Goal: Information Seeking & Learning: Learn about a topic

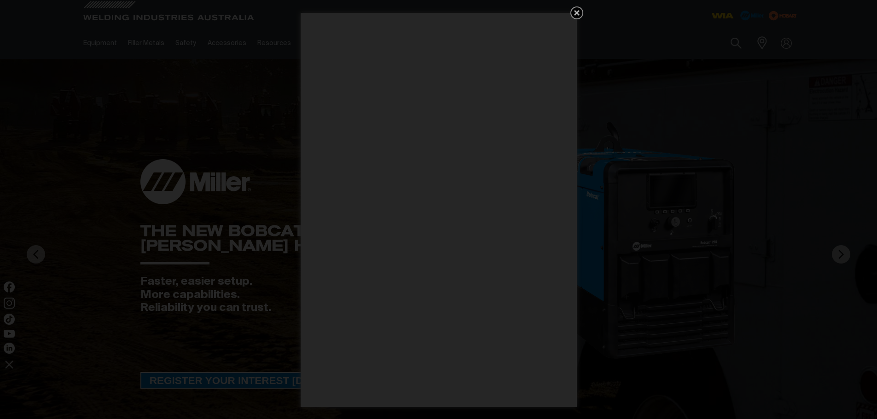
click at [575, 7] on icon "Get 5 WIA Welding Guides Free!" at bounding box center [576, 12] width 11 height 11
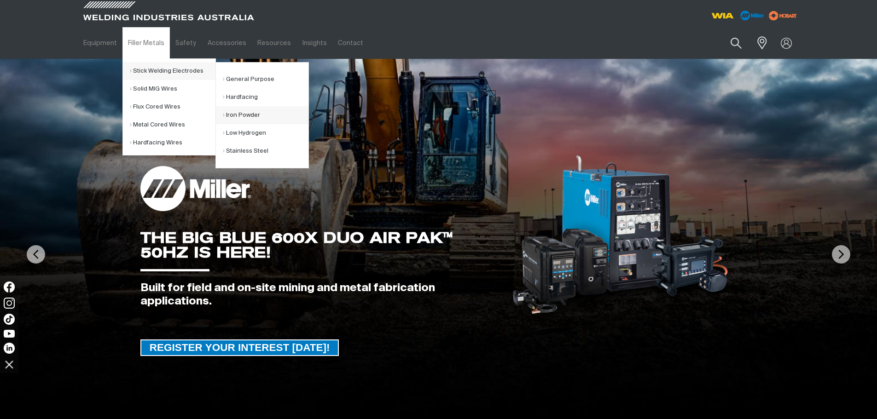
click at [247, 113] on link "Iron Powder" at bounding box center [266, 115] width 86 height 18
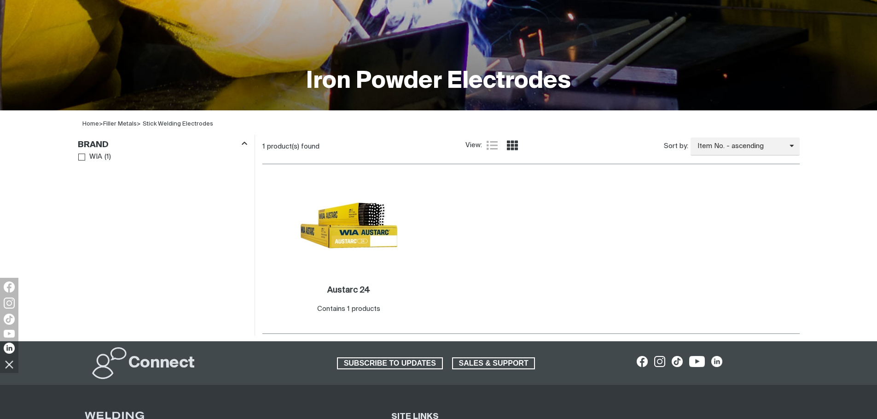
scroll to position [219, 0]
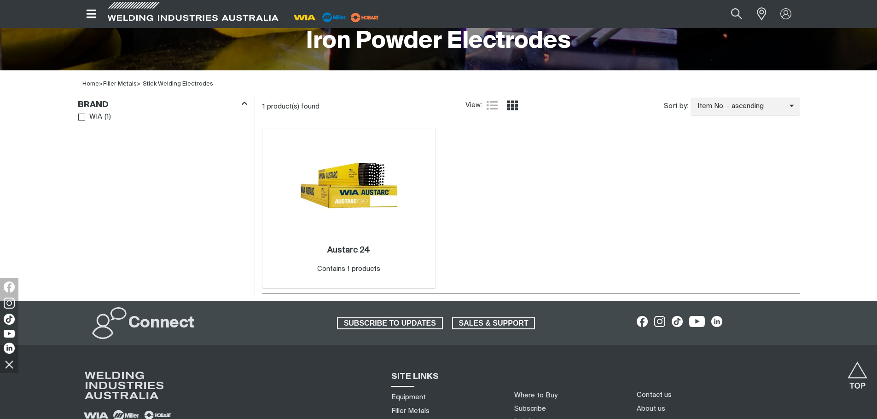
click at [357, 188] on img at bounding box center [349, 185] width 99 height 99
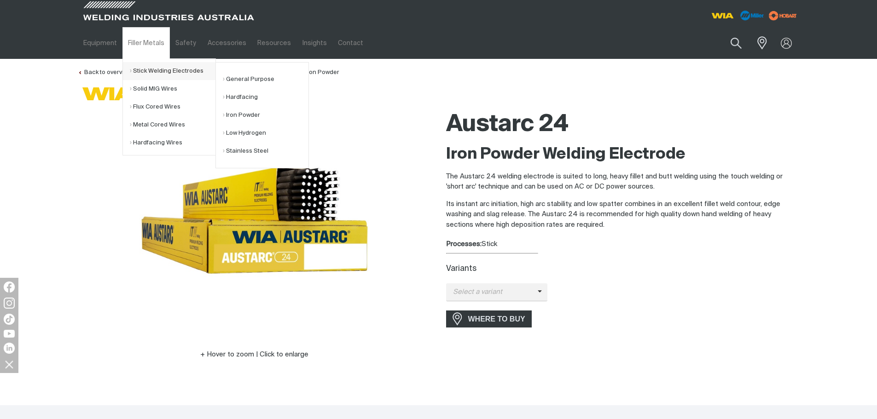
click at [185, 65] on link "Stick Welding Electrodes" at bounding box center [173, 71] width 86 height 18
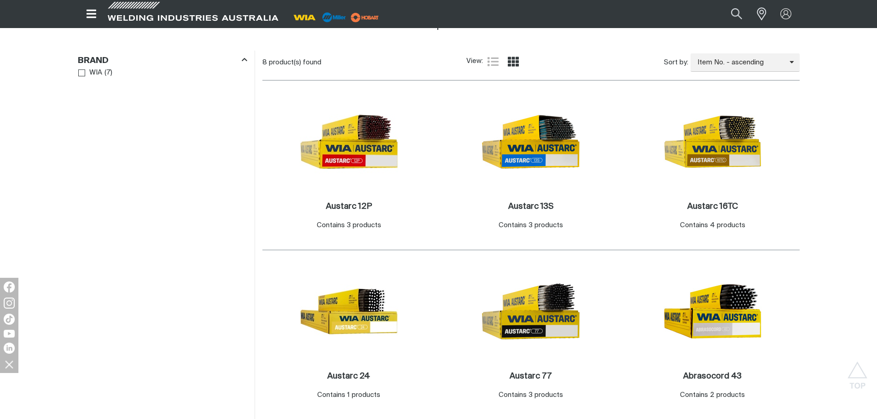
scroll to position [426, 0]
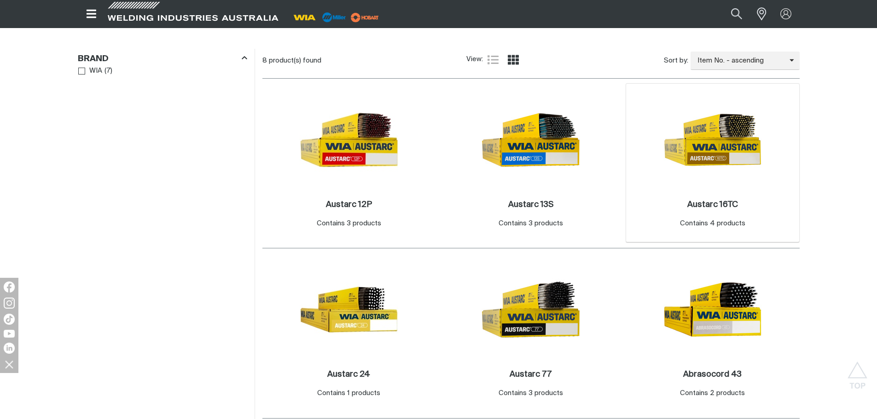
click at [743, 149] on img at bounding box center [713, 140] width 99 height 99
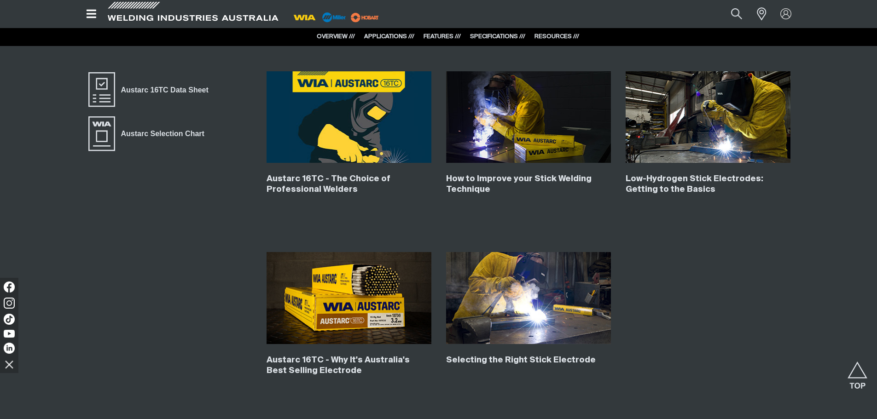
scroll to position [3898, 0]
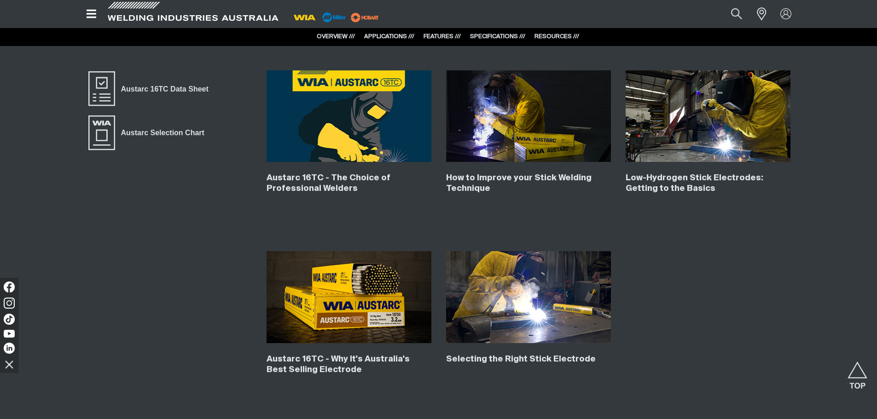
click at [693, 135] on img at bounding box center [708, 116] width 165 height 92
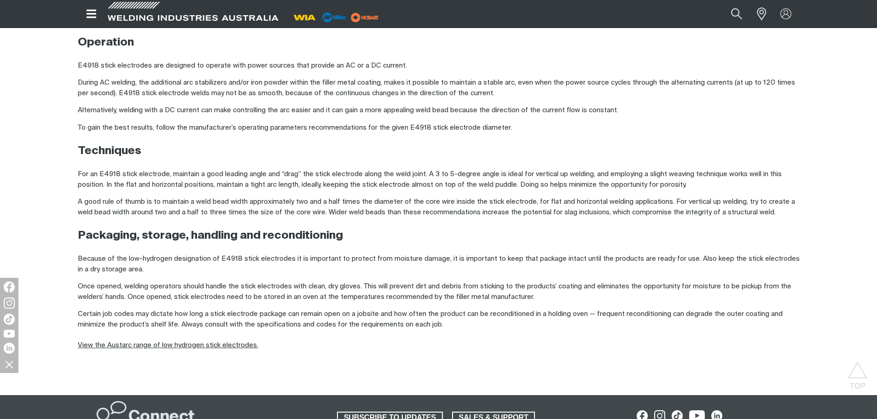
scroll to position [737, 0]
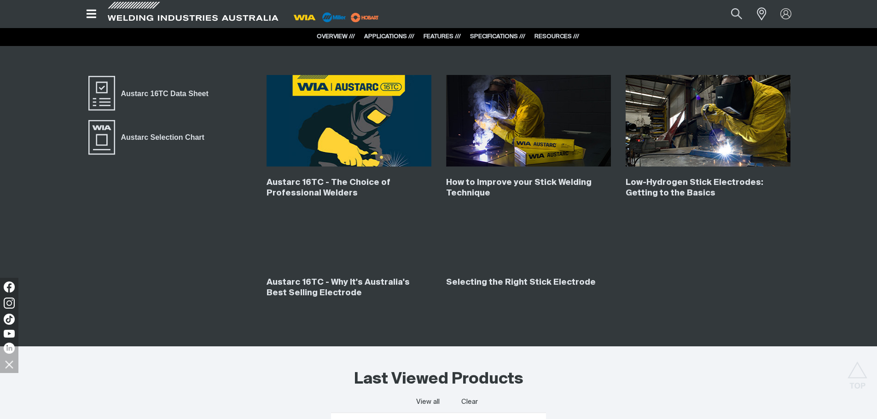
scroll to position [3898, 0]
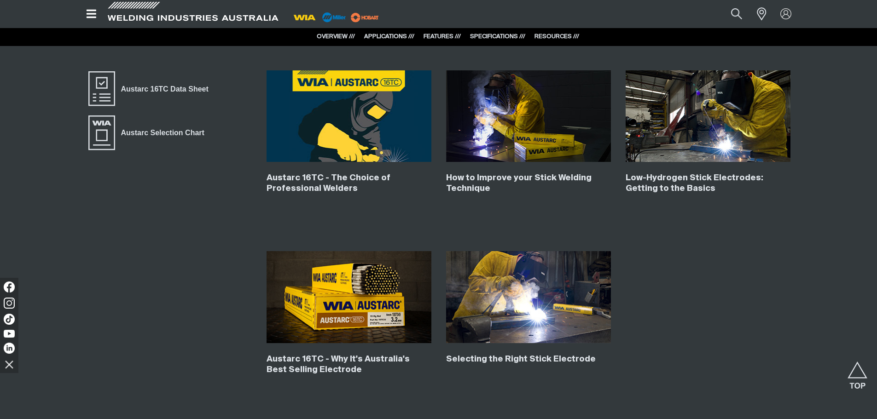
click at [548, 133] on img at bounding box center [528, 116] width 165 height 92
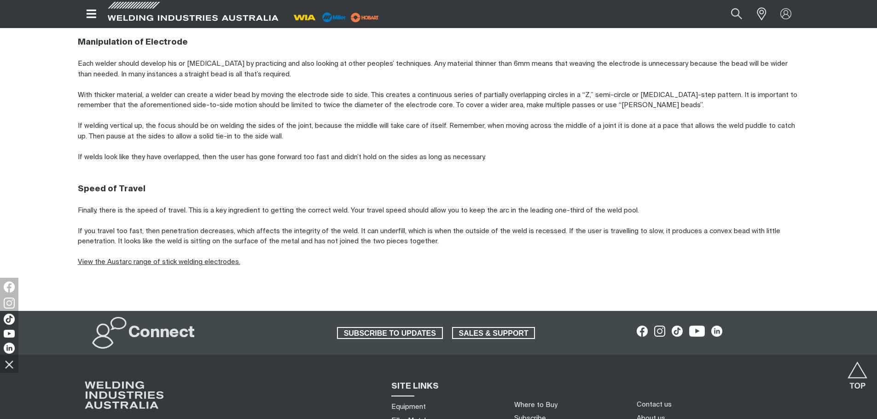
scroll to position [863, 0]
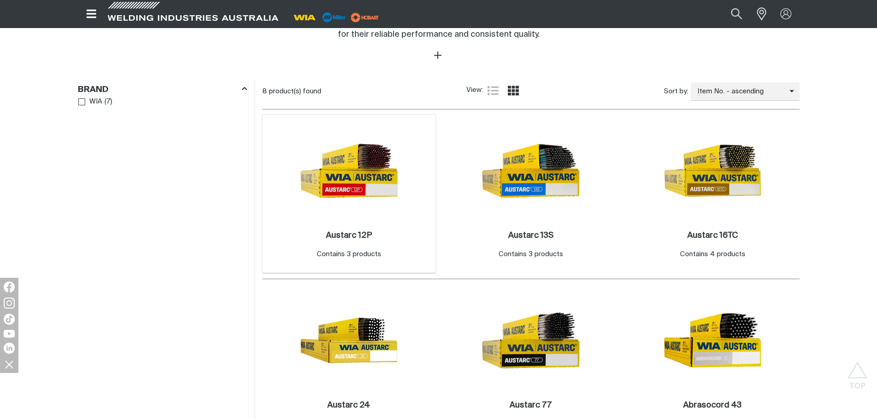
scroll to position [414, 0]
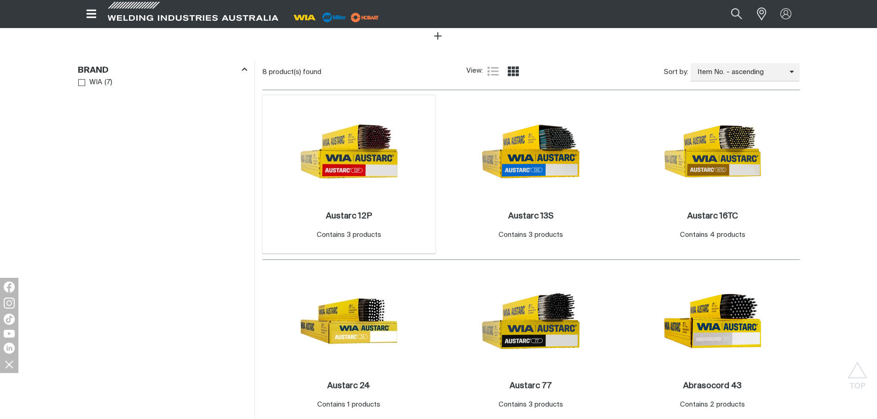
click at [363, 169] on img at bounding box center [349, 151] width 99 height 99
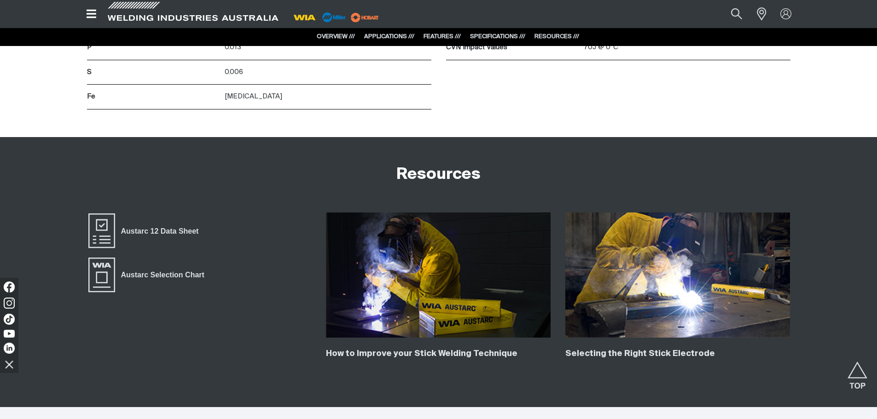
scroll to position [2107, 0]
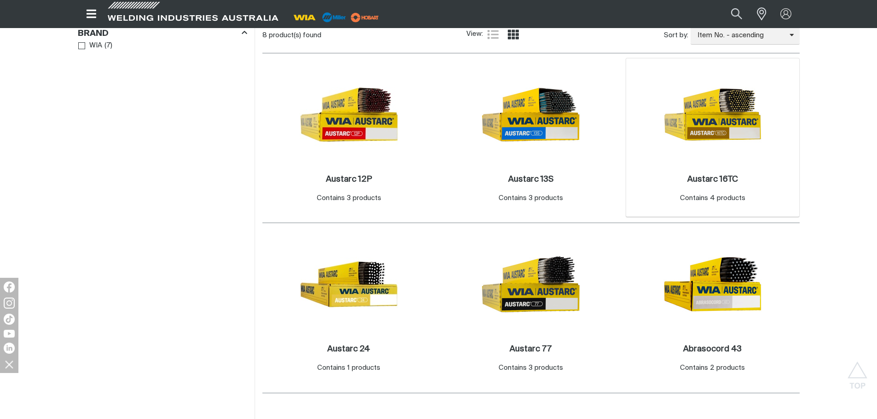
scroll to position [460, 0]
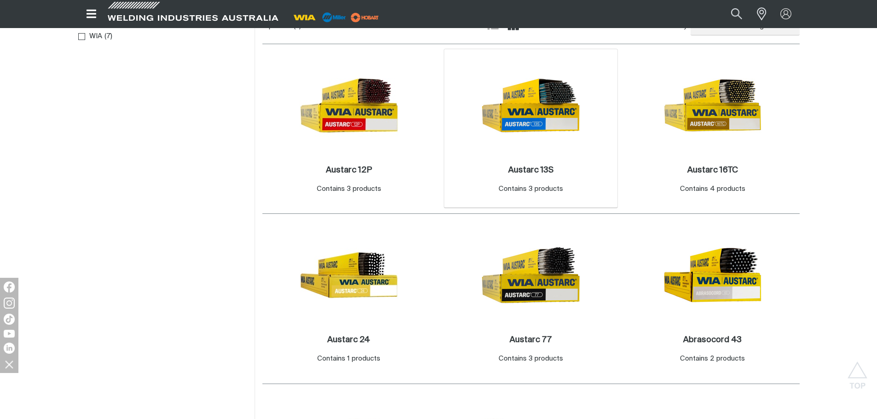
click at [558, 130] on img at bounding box center [531, 105] width 99 height 99
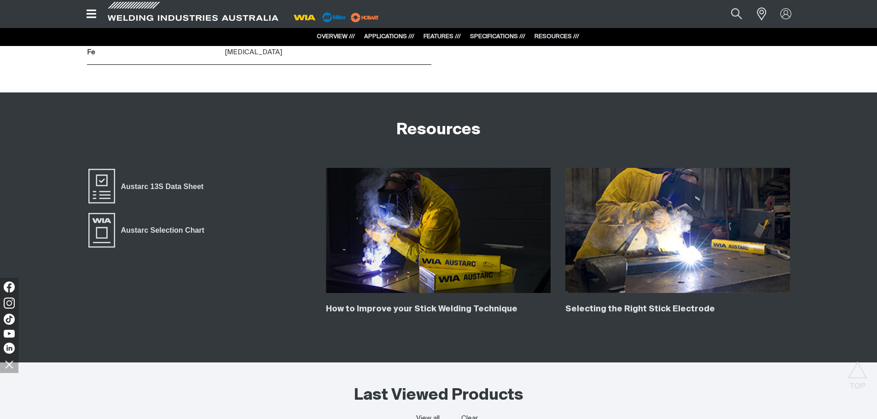
scroll to position [1612, 0]
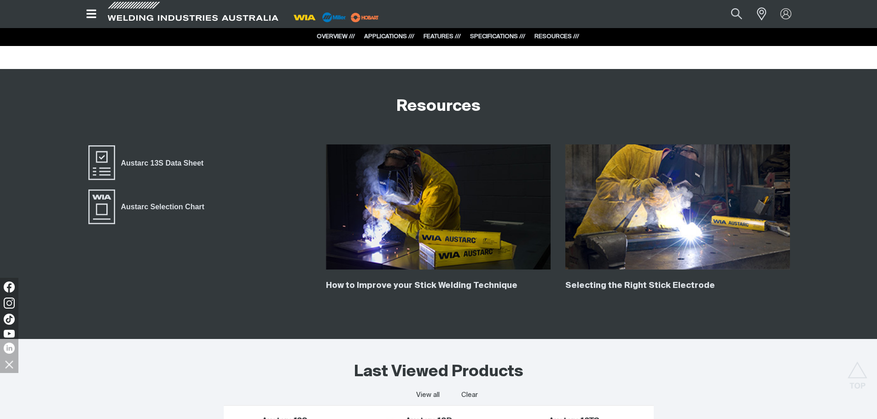
click at [652, 246] on img at bounding box center [677, 207] width 225 height 125
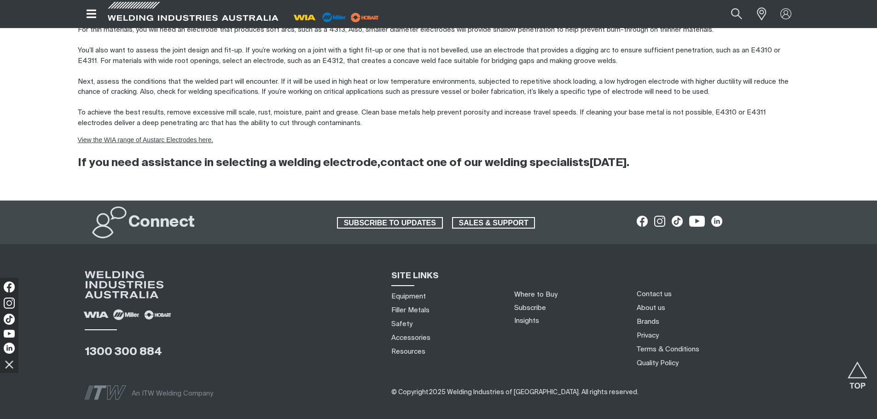
scroll to position [1692, 0]
